Goal: Task Accomplishment & Management: Complete application form

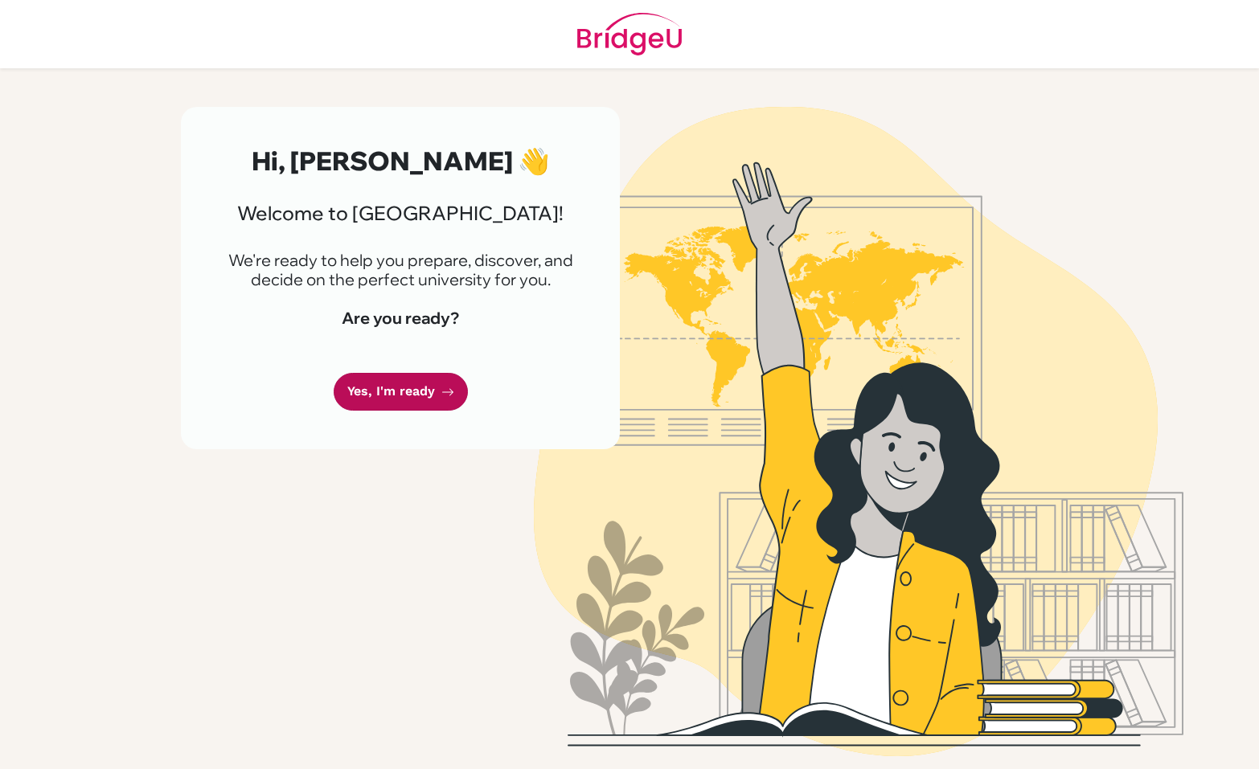
click at [457, 390] on link "Yes, I'm ready" at bounding box center [401, 392] width 134 height 38
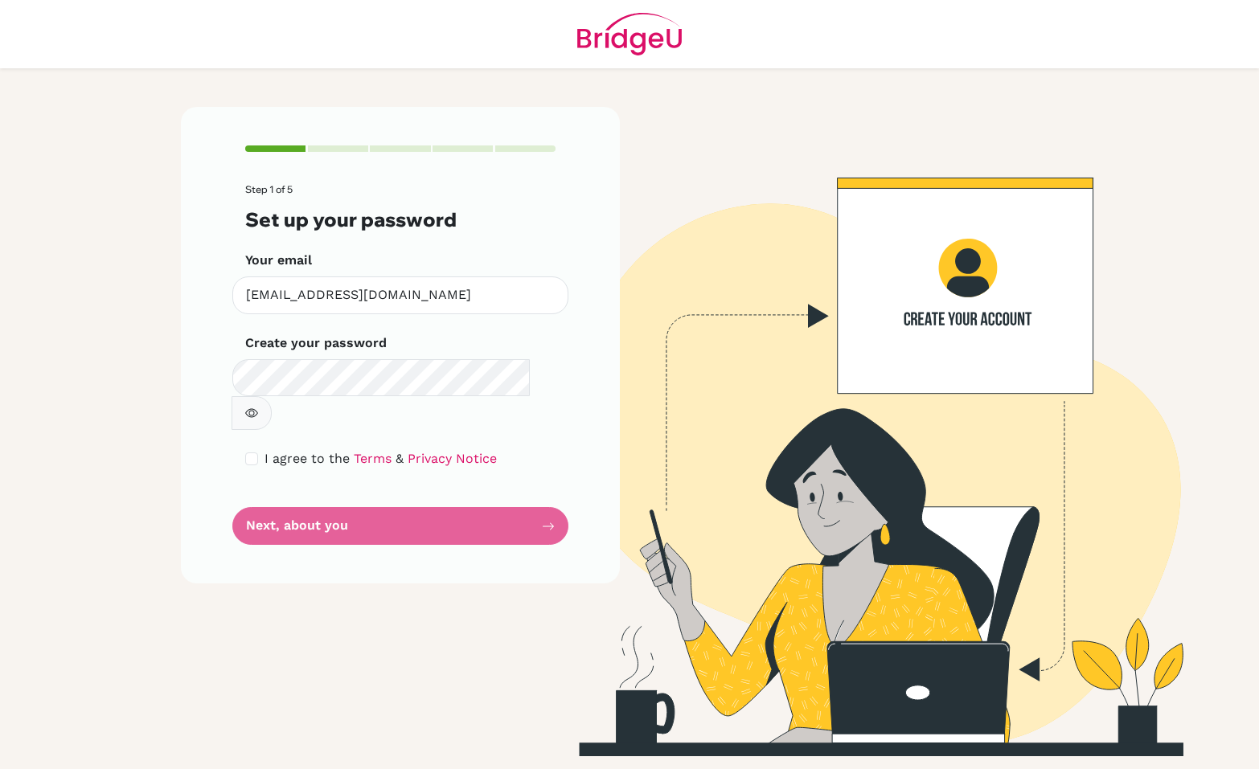
click at [258, 407] on icon "button" at bounding box center [251, 413] width 13 height 13
click at [251, 453] on input "checkbox" at bounding box center [251, 459] width 13 height 13
checkbox input "true"
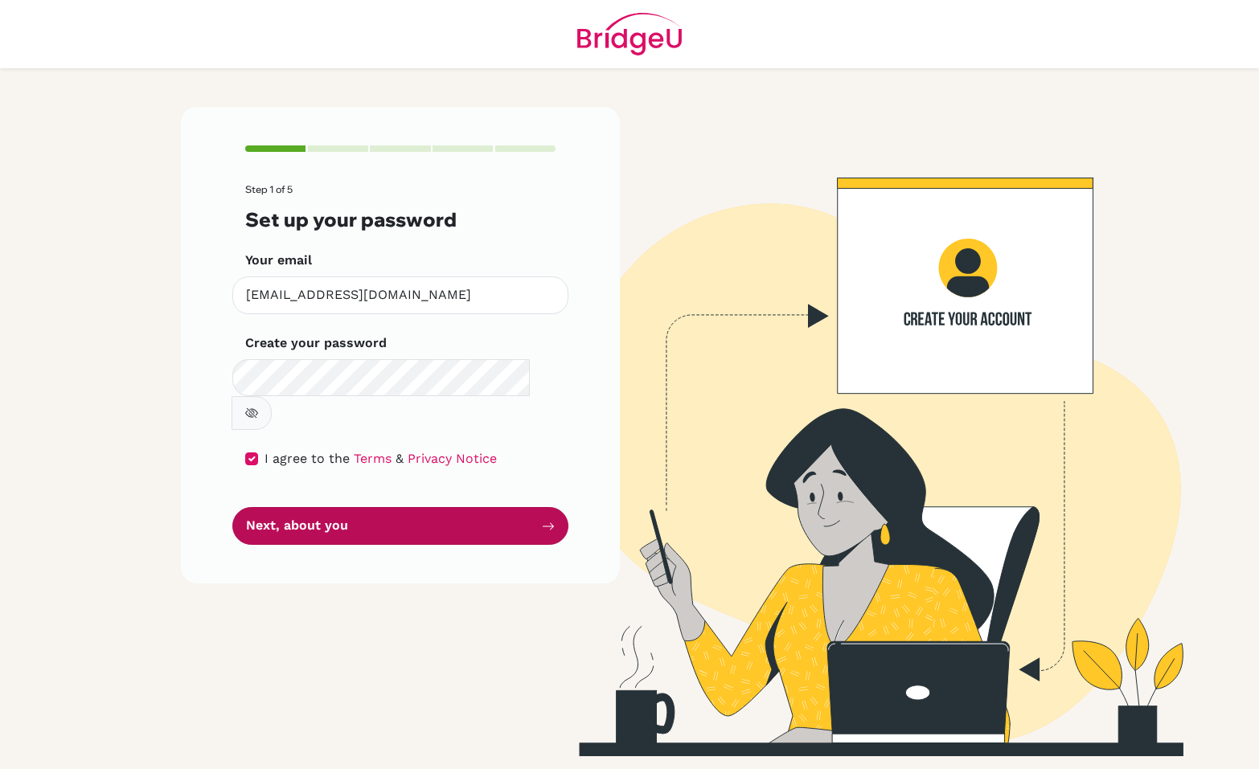
click at [314, 507] on button "Next, about you" at bounding box center [400, 526] width 336 height 38
